Goal: Information Seeking & Learning: Understand process/instructions

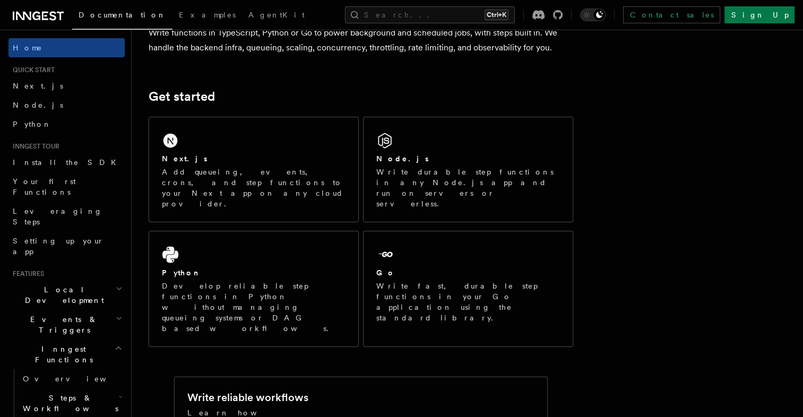
scroll to position [106, 0]
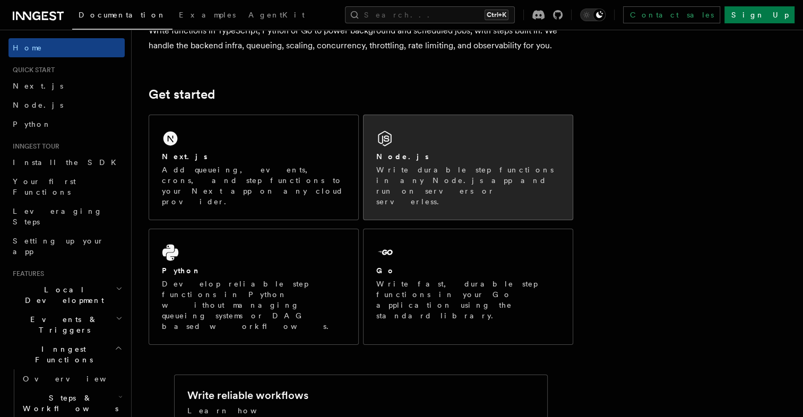
click at [429, 141] on div "Node.js Write durable step functions in any Node.js app and run on servers or s…" at bounding box center [467, 167] width 209 height 105
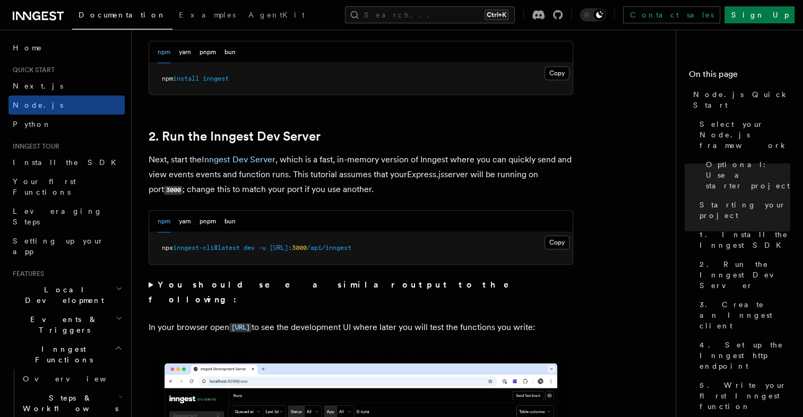
scroll to position [743, 0]
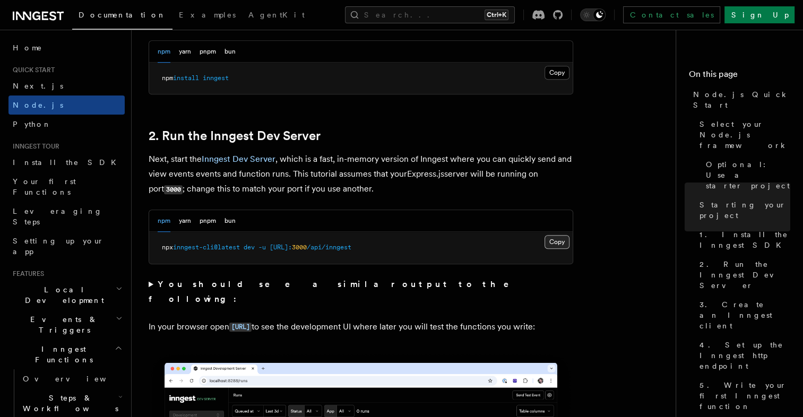
click at [556, 241] on button "Copy Copied" at bounding box center [556, 242] width 25 height 14
click at [247, 160] on link "Inngest Dev Server" at bounding box center [239, 159] width 74 height 10
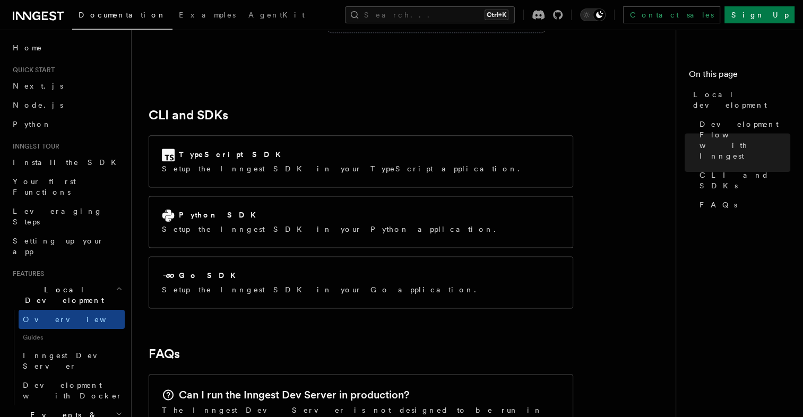
scroll to position [1327, 0]
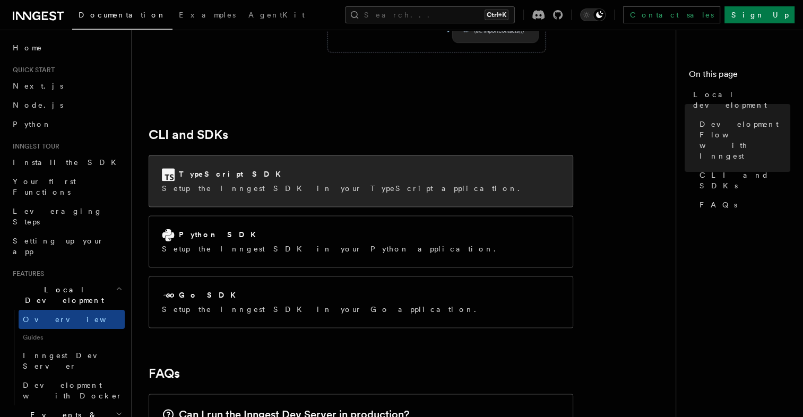
click at [332, 168] on div "TypeScript SDK Setup the Inngest SDK in your TypeScript application." at bounding box center [344, 180] width 364 height 25
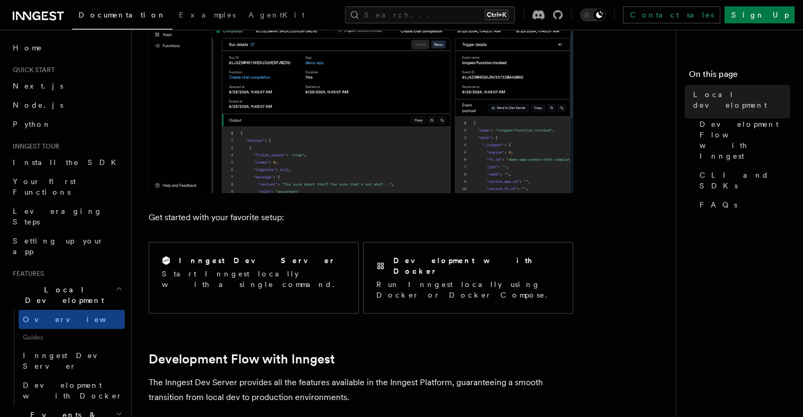
scroll to position [318, 0]
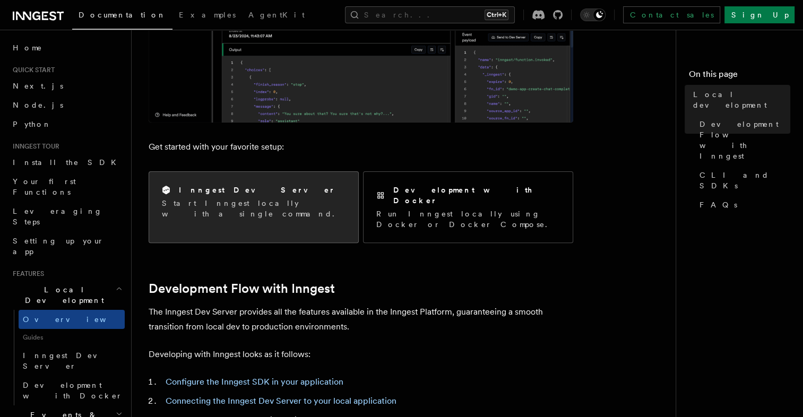
click at [292, 181] on div "Inngest Dev Server Start Inngest locally with a single command." at bounding box center [253, 202] width 209 height 60
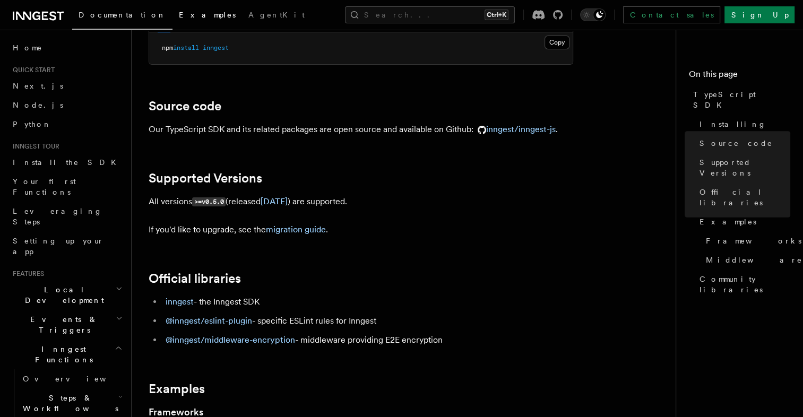
scroll to position [106, 0]
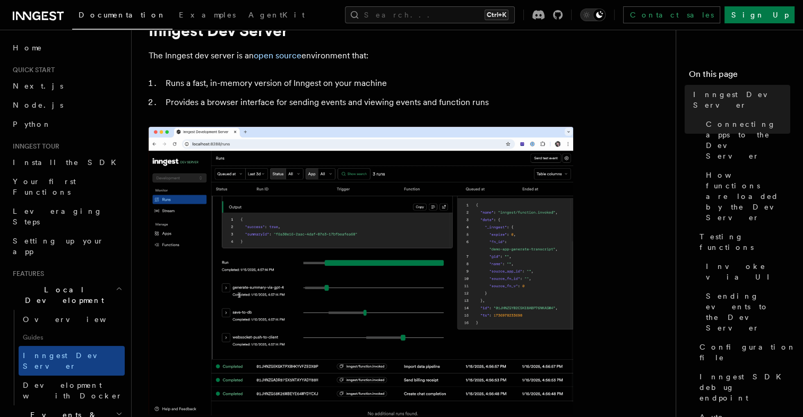
scroll to position [53, 0]
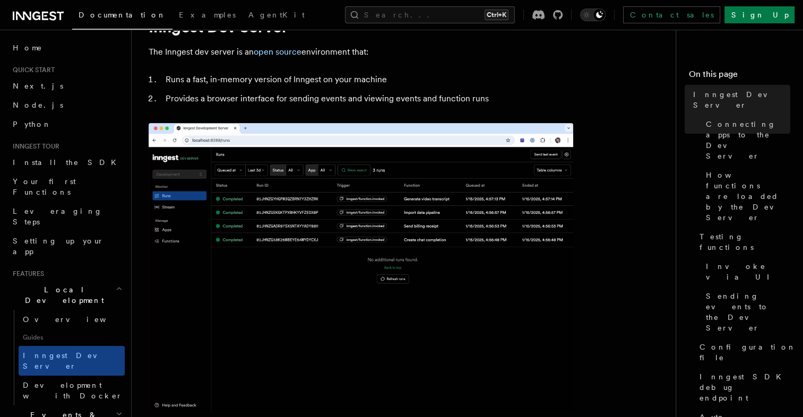
copy code "npx inngest-cli@latest dev"
